Goal: Task Accomplishment & Management: Use online tool/utility

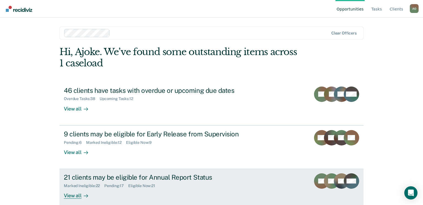
click at [78, 198] on div "View all" at bounding box center [79, 193] width 31 height 11
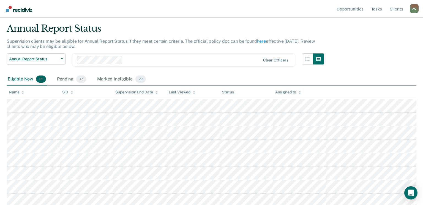
scroll to position [28, 0]
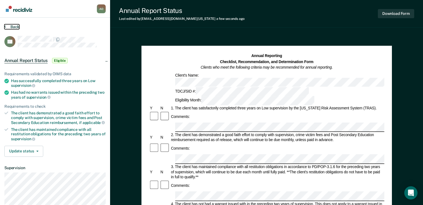
click at [15, 26] on button "Back" at bounding box center [11, 26] width 15 height 5
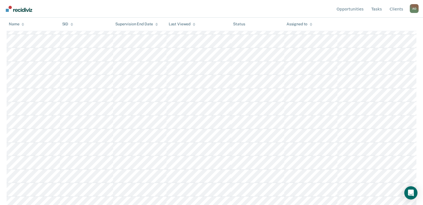
scroll to position [165, 0]
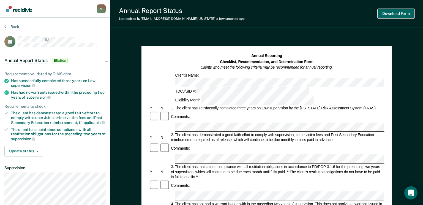
click at [404, 15] on button "Download Form" at bounding box center [396, 13] width 36 height 9
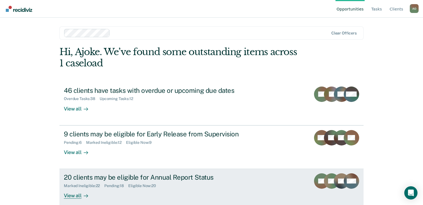
click at [65, 195] on div "View all" at bounding box center [79, 193] width 31 height 11
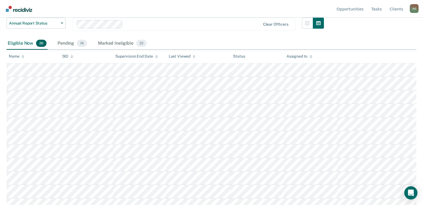
scroll to position [55, 0]
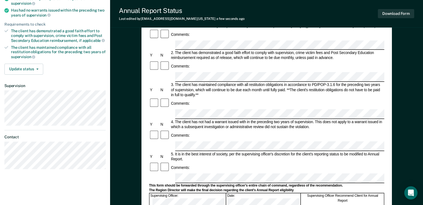
scroll to position [83, 0]
click at [397, 13] on button "Download Form" at bounding box center [396, 13] width 36 height 9
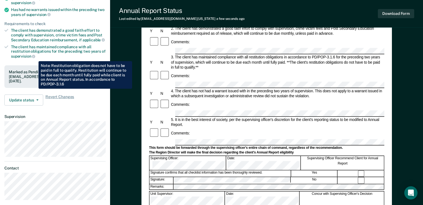
scroll to position [0, 0]
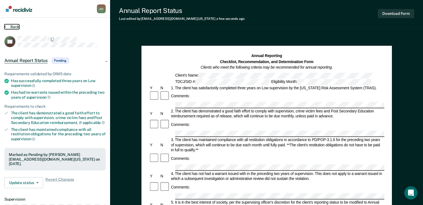
click at [14, 26] on button "Back" at bounding box center [11, 26] width 15 height 5
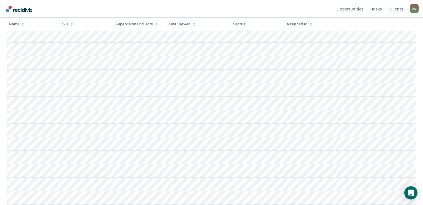
scroll to position [166, 0]
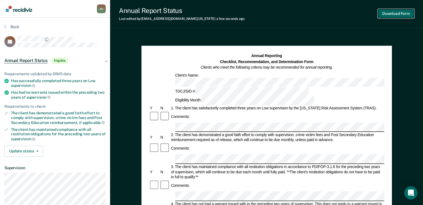
click at [393, 13] on button "Download Form" at bounding box center [396, 13] width 36 height 9
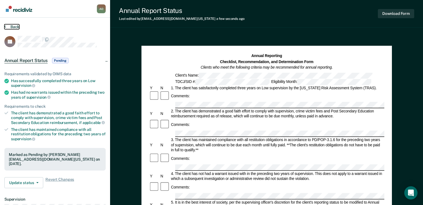
click at [15, 25] on button "Back" at bounding box center [11, 26] width 15 height 5
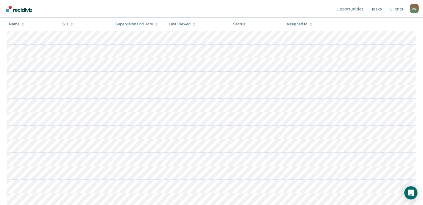
scroll to position [138, 0]
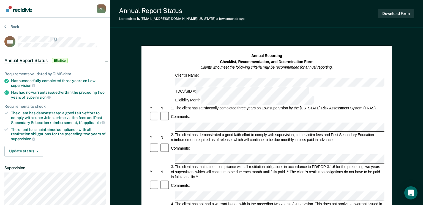
click at [226, 111] on div "Comments:" at bounding box center [266, 116] width 235 height 11
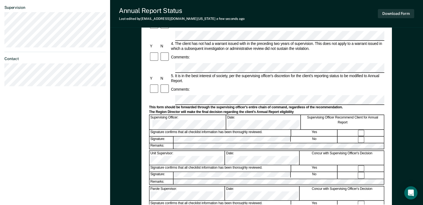
scroll to position [165, 0]
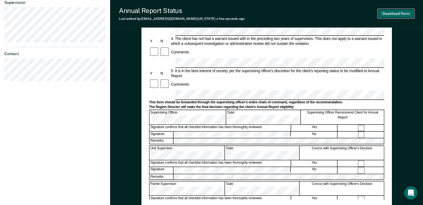
click at [389, 13] on button "Download Form" at bounding box center [396, 13] width 36 height 9
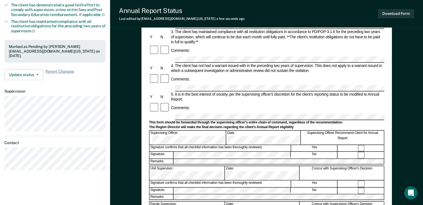
scroll to position [0, 0]
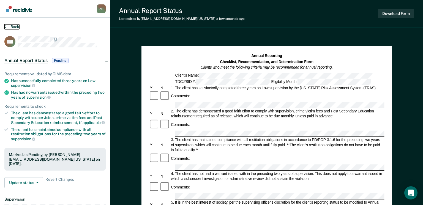
click at [14, 26] on button "Back" at bounding box center [11, 26] width 15 height 5
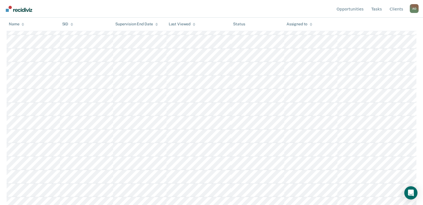
scroll to position [110, 0]
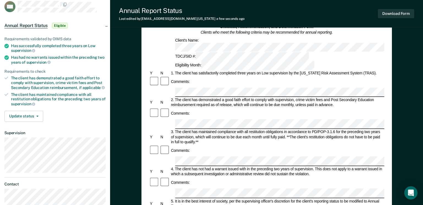
scroll to position [83, 0]
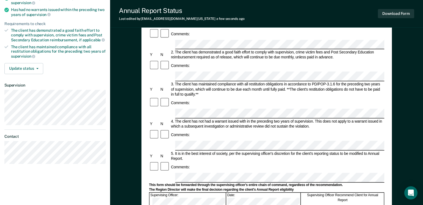
click at [207, 161] on div "Comments:" at bounding box center [266, 166] width 235 height 11
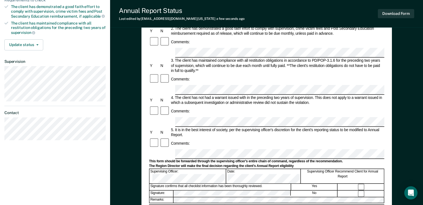
scroll to position [28, 0]
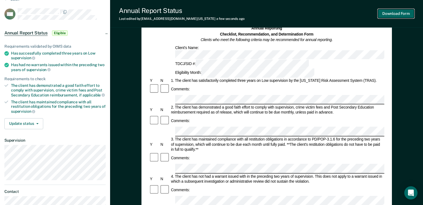
click at [389, 15] on button "Download Form" at bounding box center [396, 13] width 36 height 9
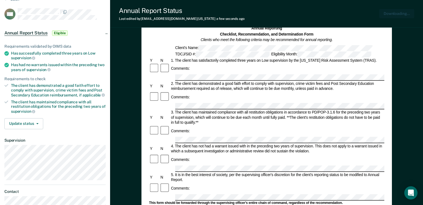
scroll to position [0, 0]
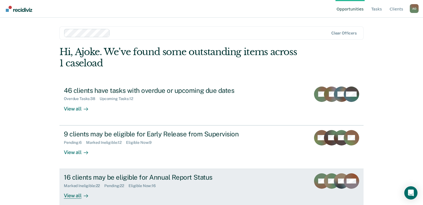
click at [76, 194] on div "View all" at bounding box center [79, 193] width 31 height 11
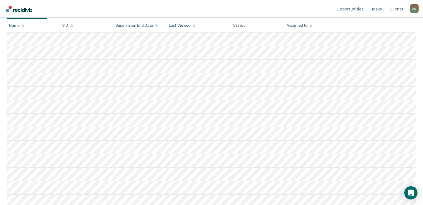
scroll to position [83, 0]
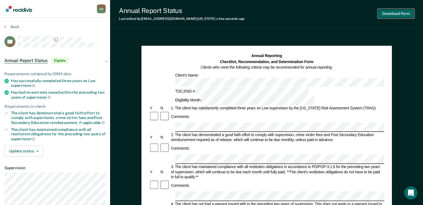
click at [395, 13] on button "Download Form" at bounding box center [396, 13] width 36 height 9
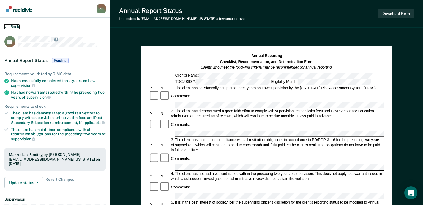
click at [14, 26] on button "Back" at bounding box center [11, 26] width 15 height 5
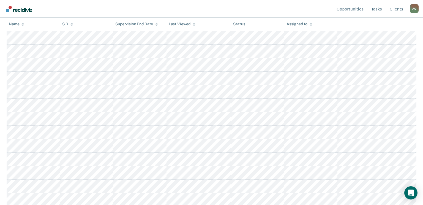
scroll to position [110, 0]
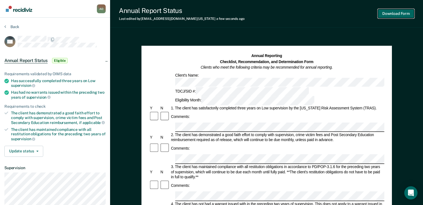
click at [401, 12] on button "Download Form" at bounding box center [396, 13] width 36 height 9
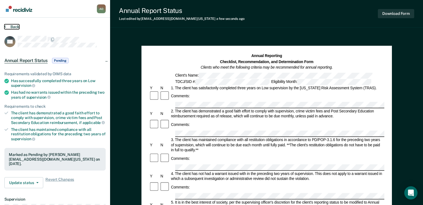
click at [14, 25] on button "Back" at bounding box center [11, 26] width 15 height 5
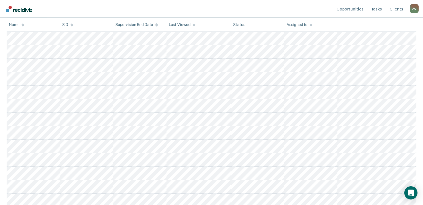
scroll to position [98, 0]
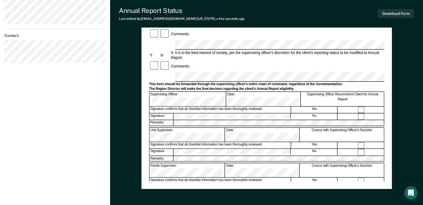
scroll to position [193, 0]
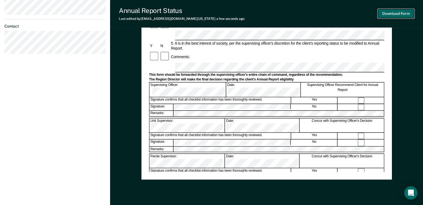
click at [394, 13] on button "Download Form" at bounding box center [396, 13] width 36 height 9
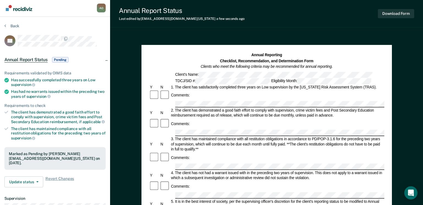
scroll to position [0, 0]
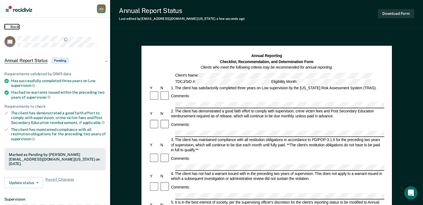
click at [13, 26] on button "Back" at bounding box center [11, 26] width 15 height 5
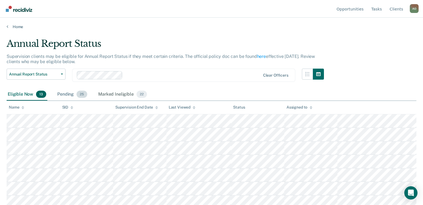
click at [66, 95] on div "Pending 25" at bounding box center [72, 94] width 32 height 12
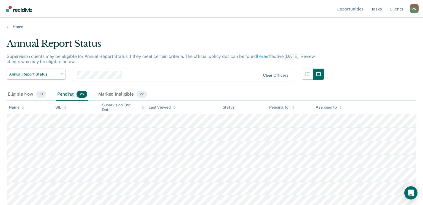
scroll to position [165, 0]
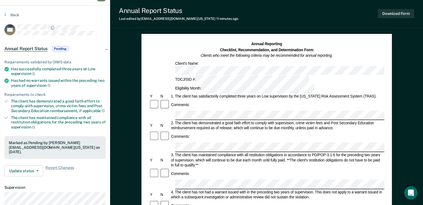
scroll to position [138, 0]
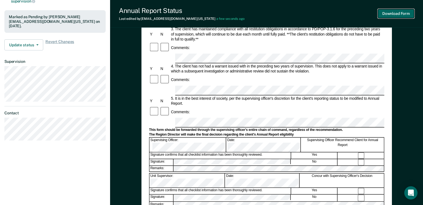
click at [401, 13] on button "Download Form" at bounding box center [396, 13] width 36 height 9
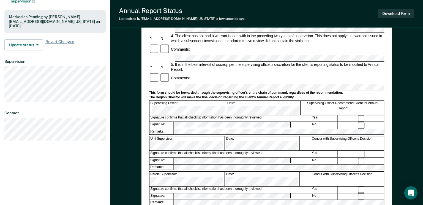
scroll to position [0, 0]
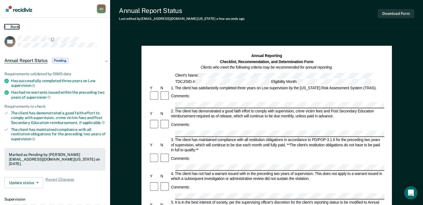
click at [17, 25] on button "Back" at bounding box center [11, 26] width 15 height 5
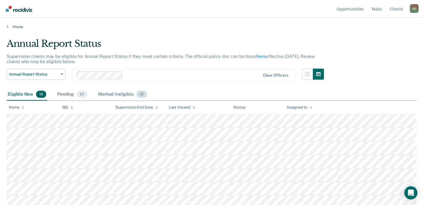
drag, startPoint x: 70, startPoint y: 94, endPoint x: 122, endPoint y: 93, distance: 52.6
click at [70, 94] on div "Pending 25" at bounding box center [72, 94] width 32 height 12
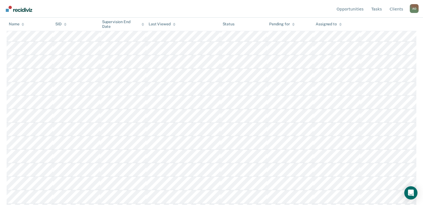
scroll to position [110, 0]
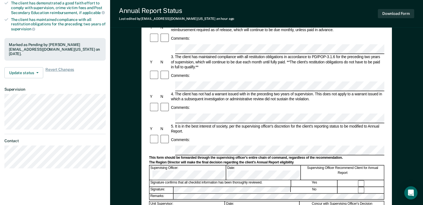
scroll to position [110, 0]
click at [400, 13] on button "Download Form" at bounding box center [396, 13] width 36 height 9
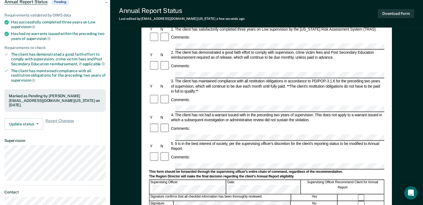
scroll to position [0, 0]
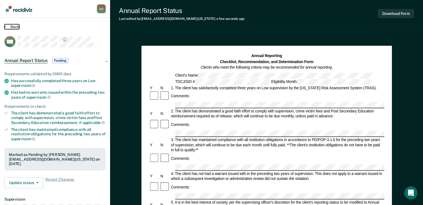
click at [16, 28] on button "Back" at bounding box center [11, 26] width 15 height 5
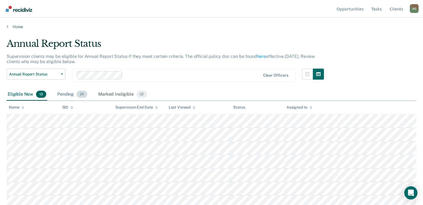
click at [65, 94] on div "Pending 25" at bounding box center [72, 94] width 32 height 12
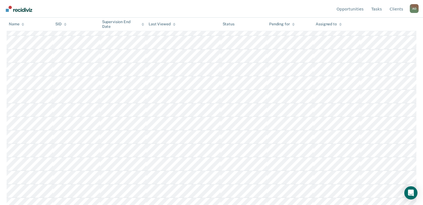
scroll to position [110, 0]
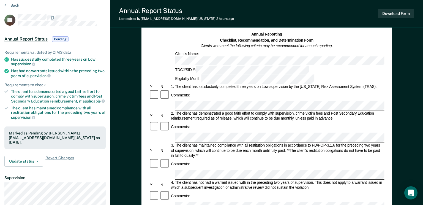
scroll to position [110, 0]
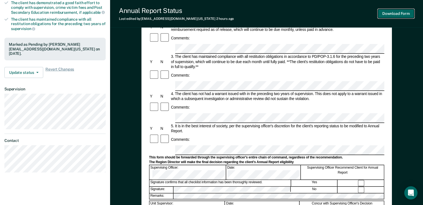
click at [398, 13] on button "Download Form" at bounding box center [396, 13] width 36 height 9
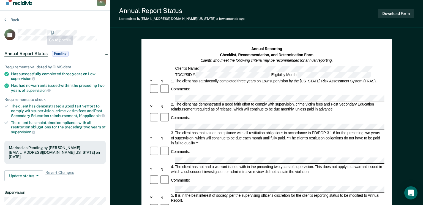
scroll to position [0, 0]
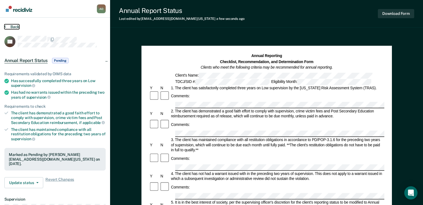
click at [12, 26] on button "Back" at bounding box center [11, 26] width 15 height 5
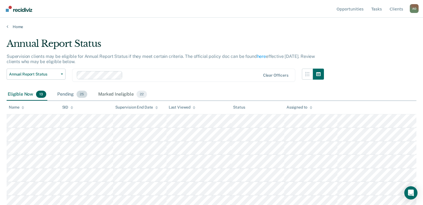
click at [67, 94] on div "Pending 25" at bounding box center [72, 94] width 32 height 12
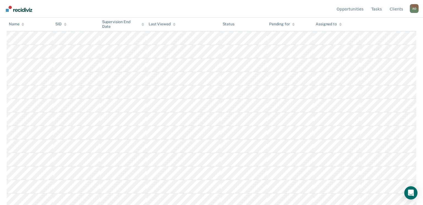
scroll to position [246, 0]
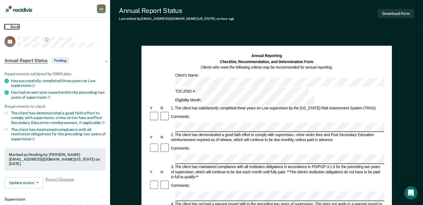
click at [18, 25] on button "Back" at bounding box center [11, 26] width 15 height 5
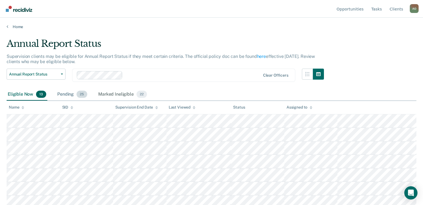
click at [64, 95] on div "Pending 25" at bounding box center [72, 94] width 32 height 12
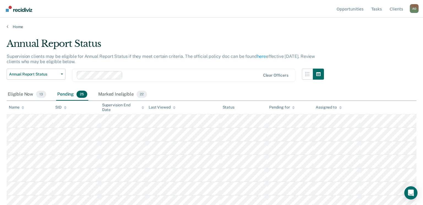
scroll to position [246, 0]
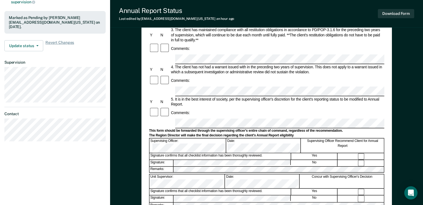
scroll to position [138, 0]
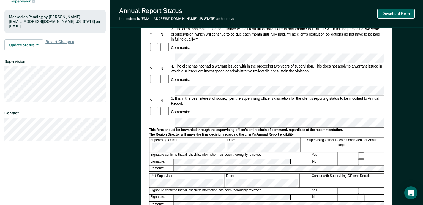
click at [395, 13] on button "Download Form" at bounding box center [396, 13] width 36 height 9
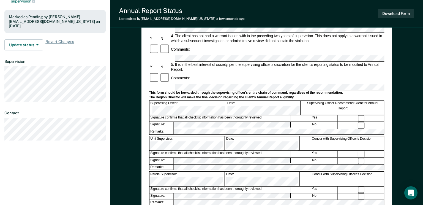
scroll to position [0, 0]
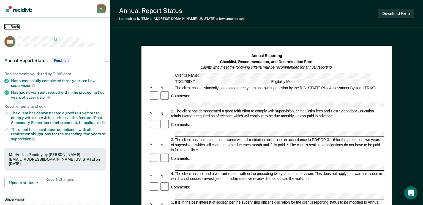
click at [16, 27] on button "Back" at bounding box center [11, 26] width 15 height 5
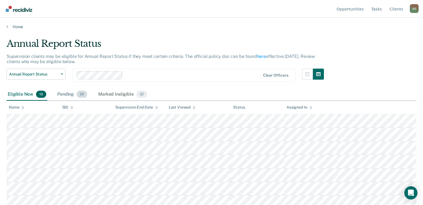
click at [67, 92] on div "Pending 25" at bounding box center [72, 94] width 32 height 12
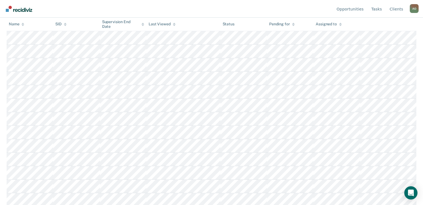
scroll to position [138, 0]
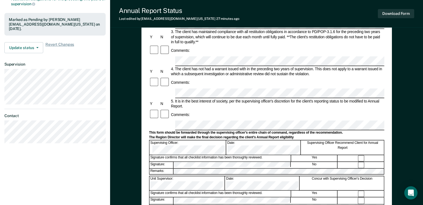
scroll to position [165, 0]
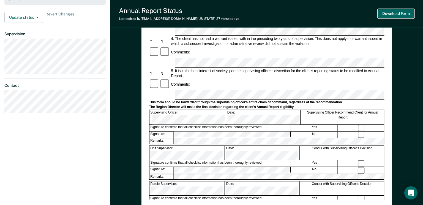
click at [390, 12] on button "Download Form" at bounding box center [396, 13] width 36 height 9
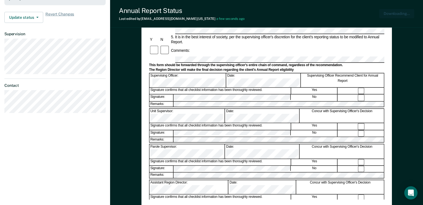
scroll to position [0, 0]
click at [402, 12] on button "Download Form" at bounding box center [396, 13] width 36 height 9
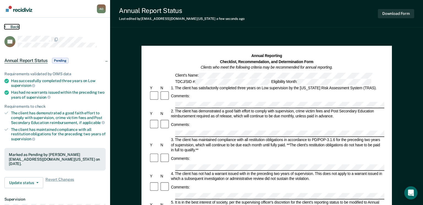
click at [13, 26] on button "Back" at bounding box center [11, 26] width 15 height 5
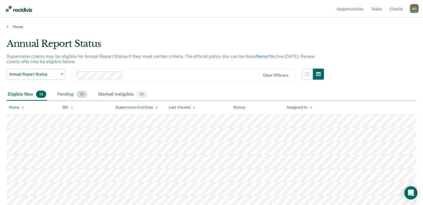
click at [65, 92] on div "Pending 25" at bounding box center [72, 94] width 32 height 12
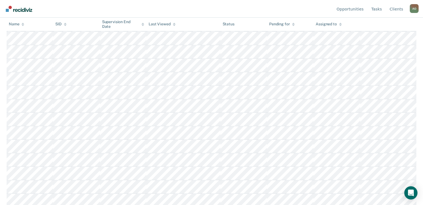
scroll to position [246, 0]
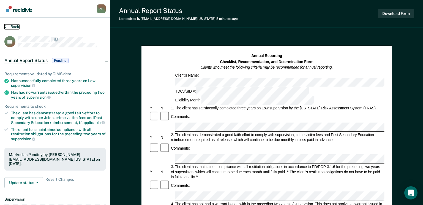
click at [17, 25] on button "Back" at bounding box center [11, 26] width 15 height 5
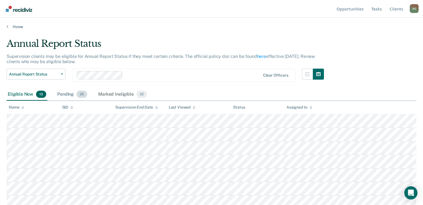
click at [65, 95] on div "Pending 25" at bounding box center [72, 94] width 32 height 12
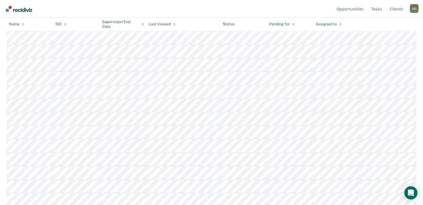
scroll to position [138, 0]
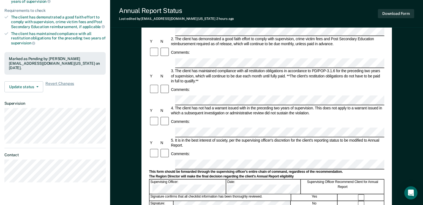
scroll to position [110, 0]
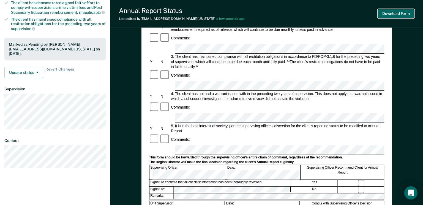
click at [390, 13] on button "Download Form" at bounding box center [396, 13] width 36 height 9
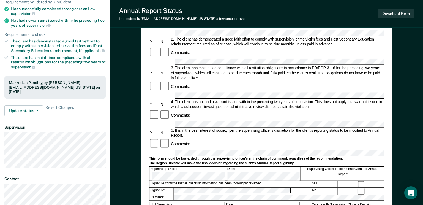
scroll to position [0, 0]
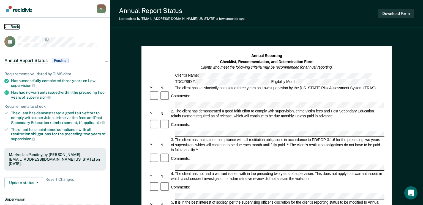
click at [14, 24] on button "Back" at bounding box center [11, 26] width 15 height 5
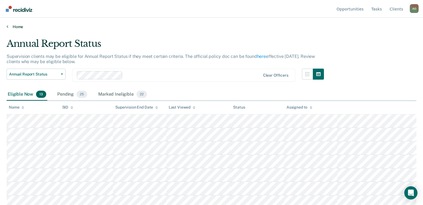
click at [18, 26] on link "Home" at bounding box center [212, 26] width 410 height 5
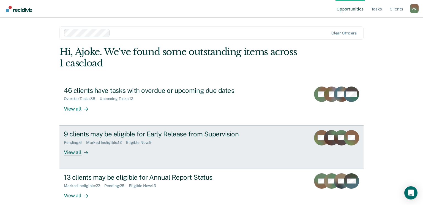
click at [72, 153] on div "View all" at bounding box center [79, 149] width 31 height 11
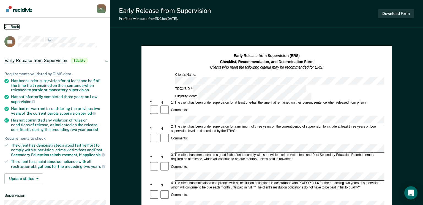
click at [17, 25] on button "Back" at bounding box center [11, 26] width 15 height 5
